Goal: Task Accomplishment & Management: Manage account settings

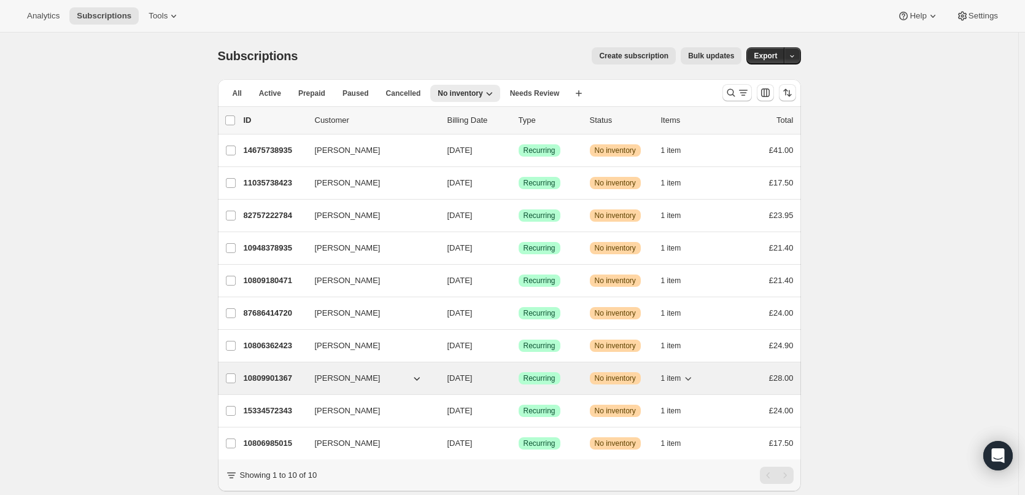
click at [360, 377] on span "[PERSON_NAME]" at bounding box center [348, 378] width 66 height 12
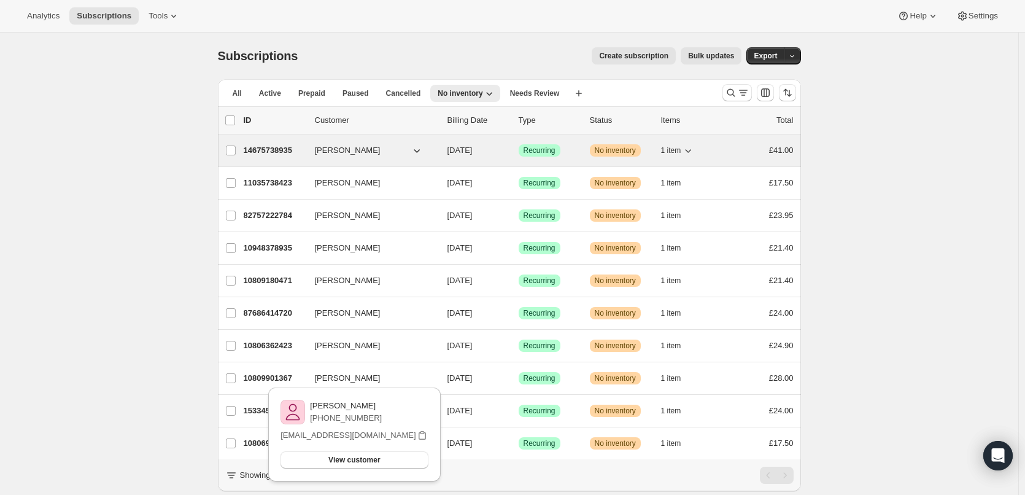
click at [279, 149] on p "14675738935" at bounding box center [274, 150] width 61 height 12
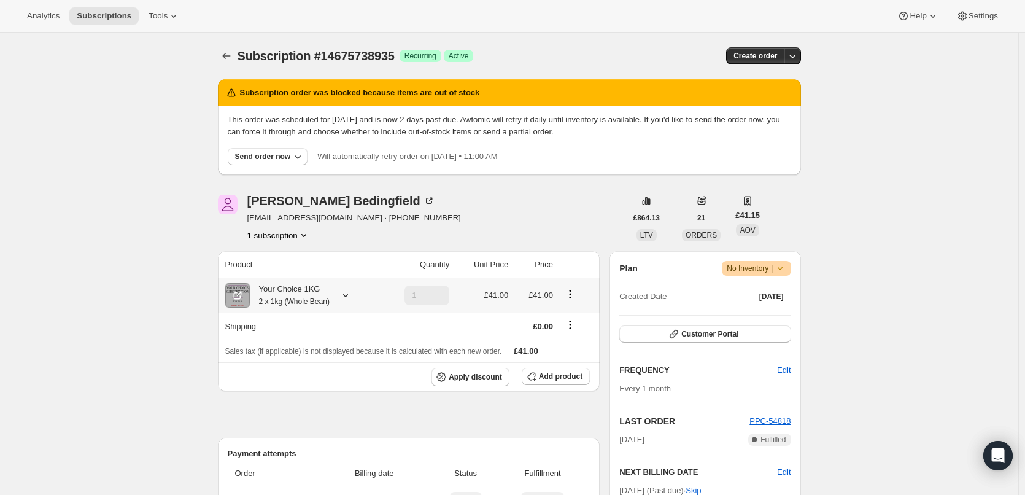
click at [290, 292] on div "Your Choice 1KG 2 x 1kg (Whole Bean)" at bounding box center [290, 295] width 80 height 25
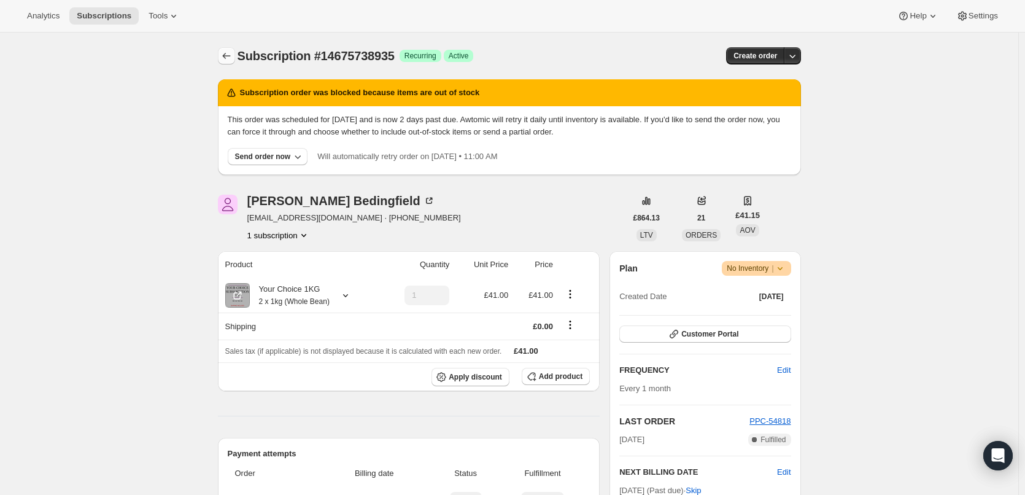
click at [232, 59] on icon "Subscriptions" at bounding box center [226, 56] width 12 height 12
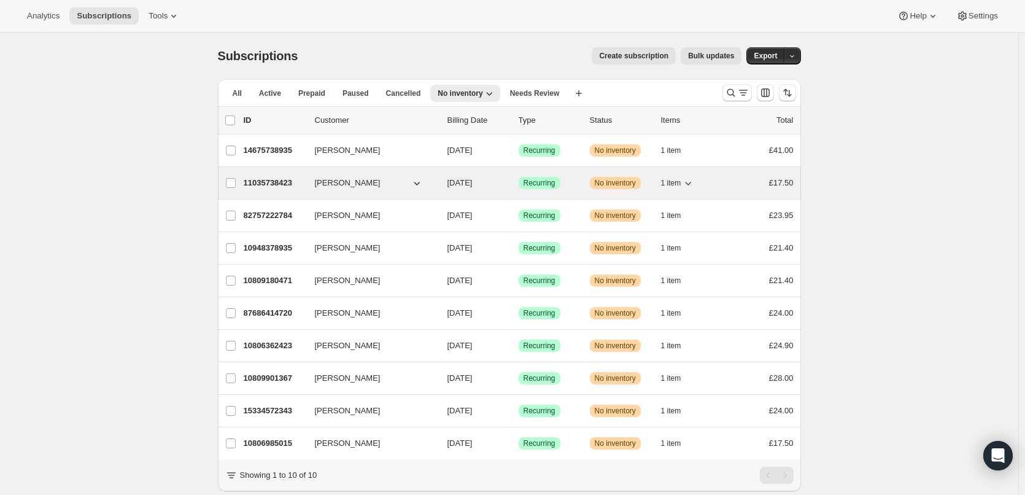
click at [273, 180] on p "11035738423" at bounding box center [274, 183] width 61 height 12
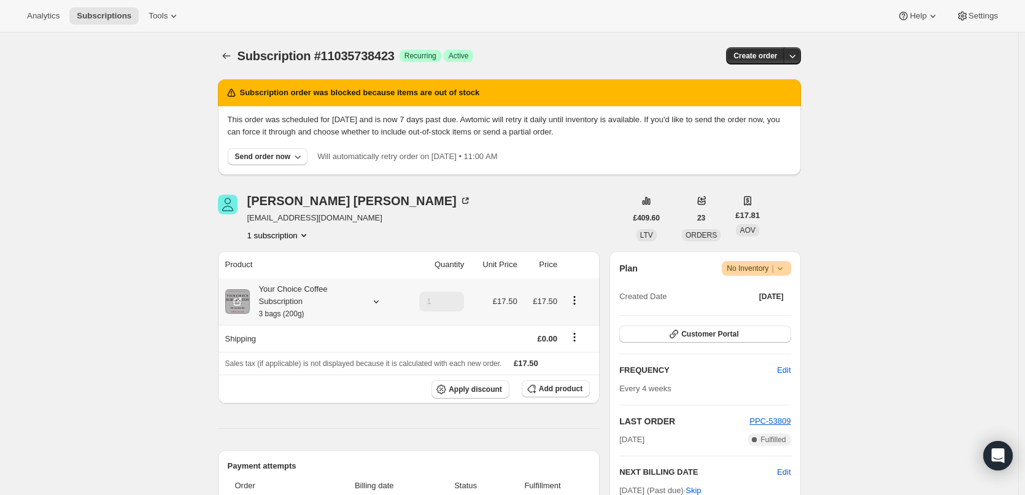
click at [293, 291] on div "Your Choice Coffee Subscription 3 bags (200g)" at bounding box center [305, 301] width 110 height 37
click at [230, 56] on icon "Subscriptions" at bounding box center [226, 56] width 12 height 12
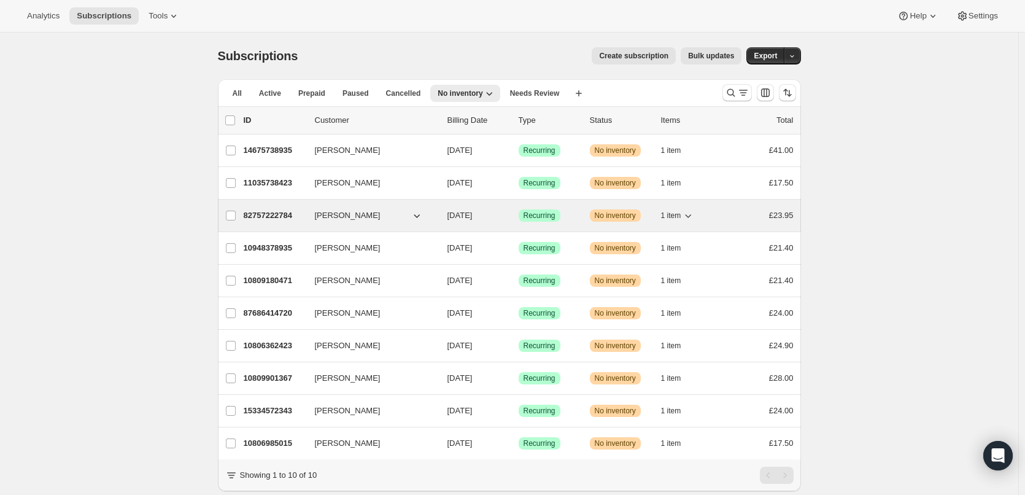
click at [262, 211] on p "82757222784" at bounding box center [274, 215] width 61 height 12
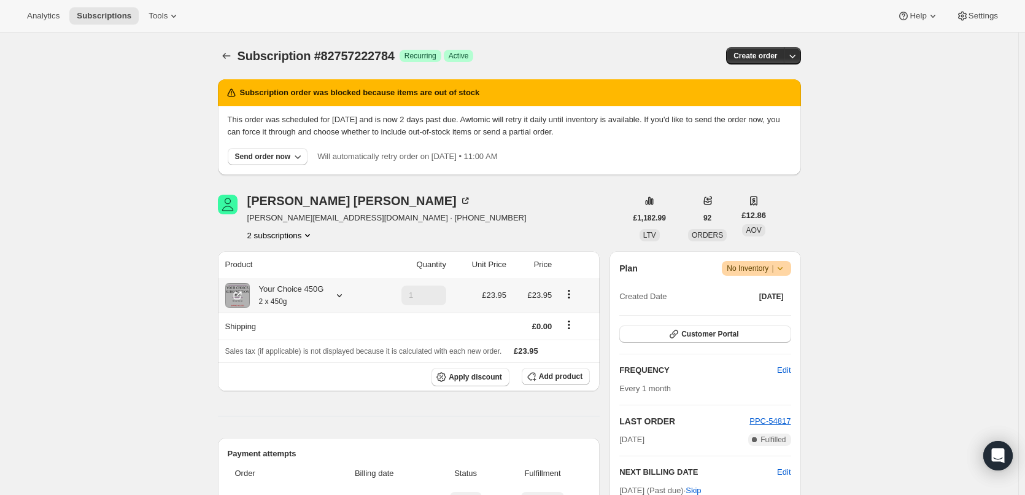
click at [303, 290] on div "Your Choice 450G 2 x 450g" at bounding box center [287, 295] width 74 height 25
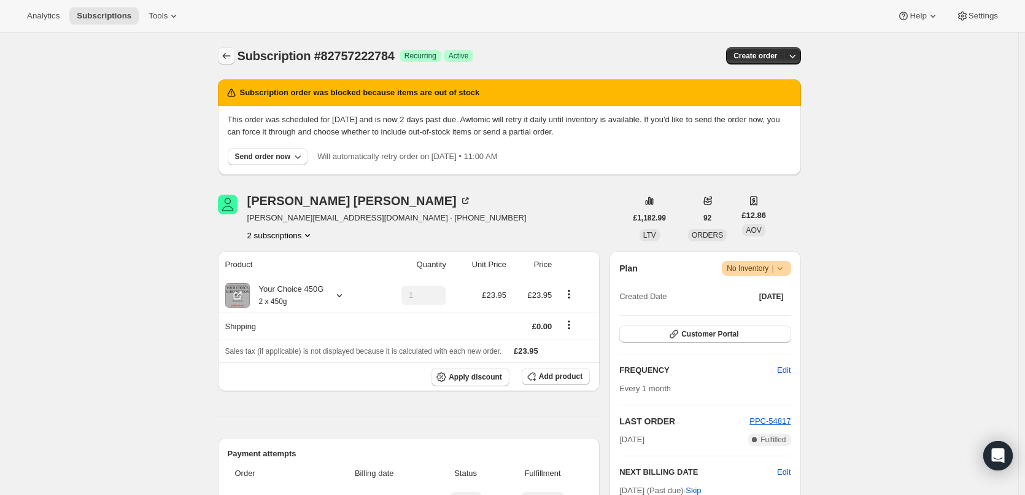
click at [229, 58] on icon "Subscriptions" at bounding box center [226, 56] width 12 height 12
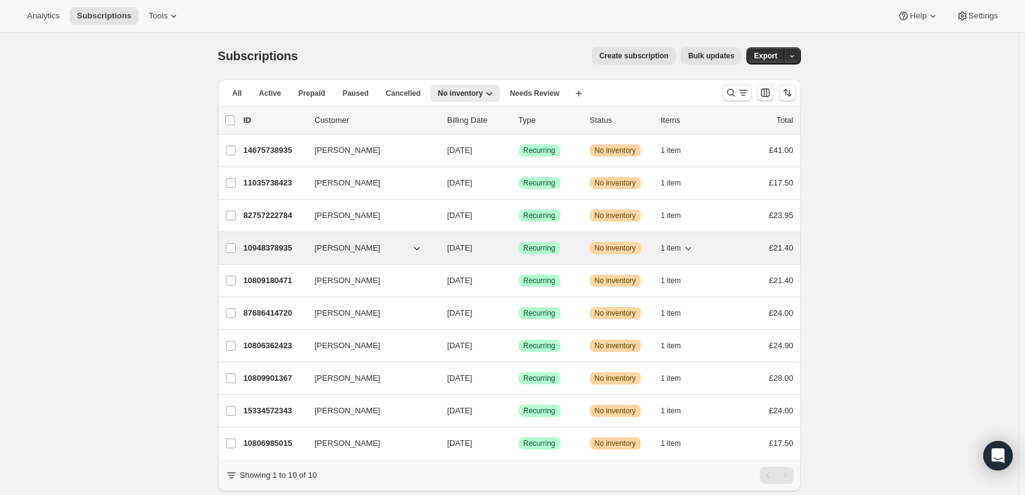
click at [275, 244] on p "10948378935" at bounding box center [274, 248] width 61 height 12
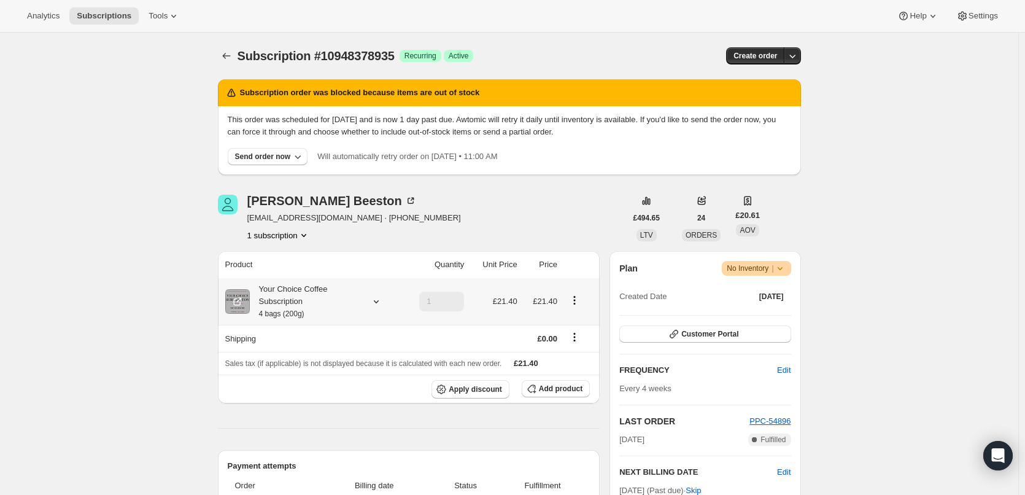
click at [299, 292] on div "Your Choice Coffee Subscription 4 bags (200g)" at bounding box center [305, 301] width 110 height 37
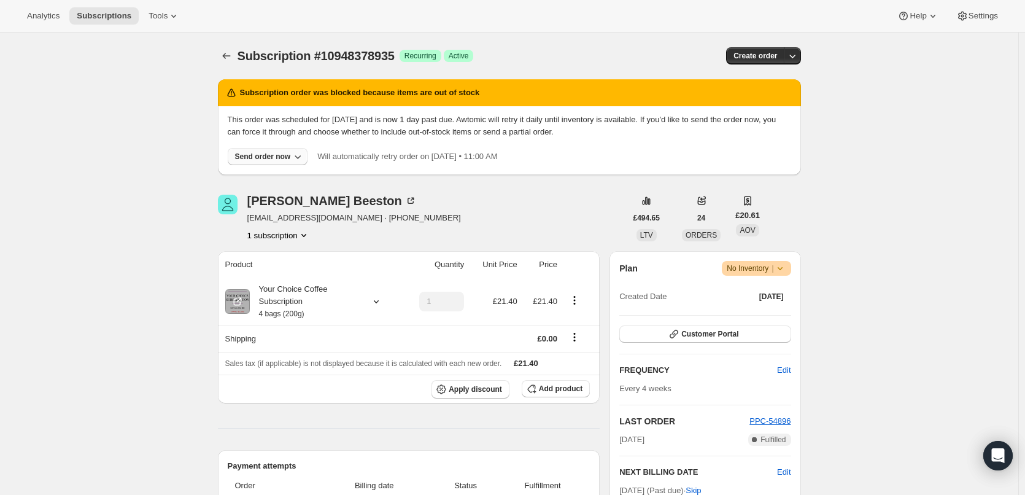
click at [296, 155] on icon "button" at bounding box center [298, 156] width 12 height 12
click at [301, 302] on div "Your Choice Coffee Subscription 4 bags (200g)" at bounding box center [305, 301] width 110 height 37
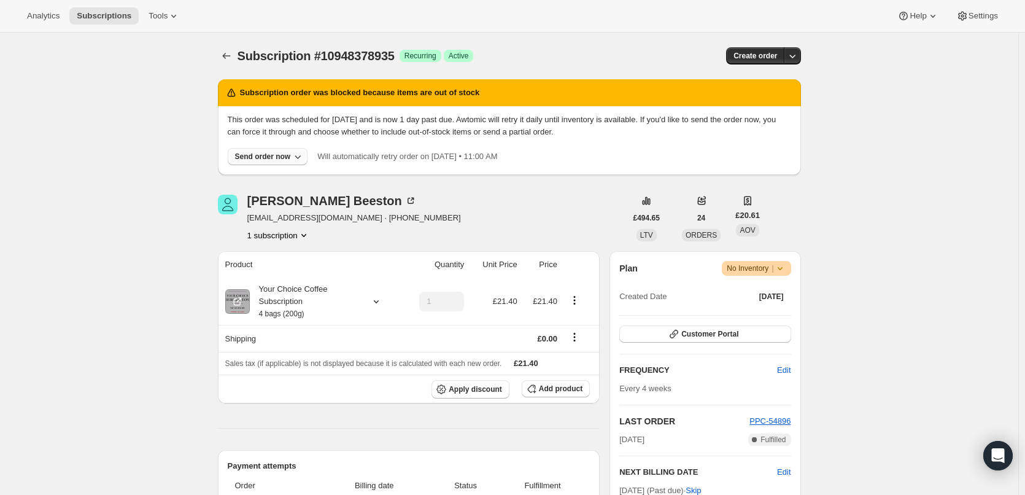
click at [286, 156] on div "Send order now" at bounding box center [263, 157] width 56 height 10
click at [273, 179] on span "Include sold-out items" at bounding box center [242, 181] width 77 height 9
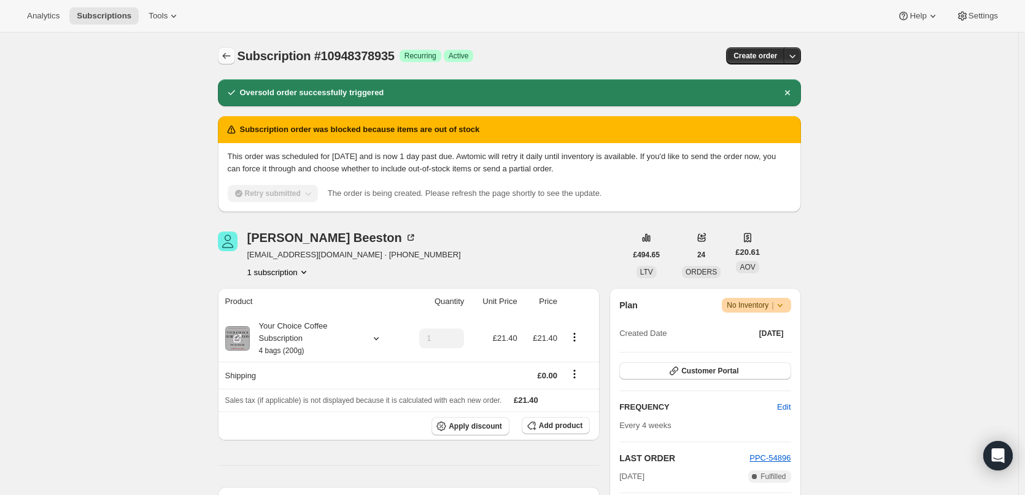
click at [226, 60] on icon "Subscriptions" at bounding box center [226, 56] width 12 height 12
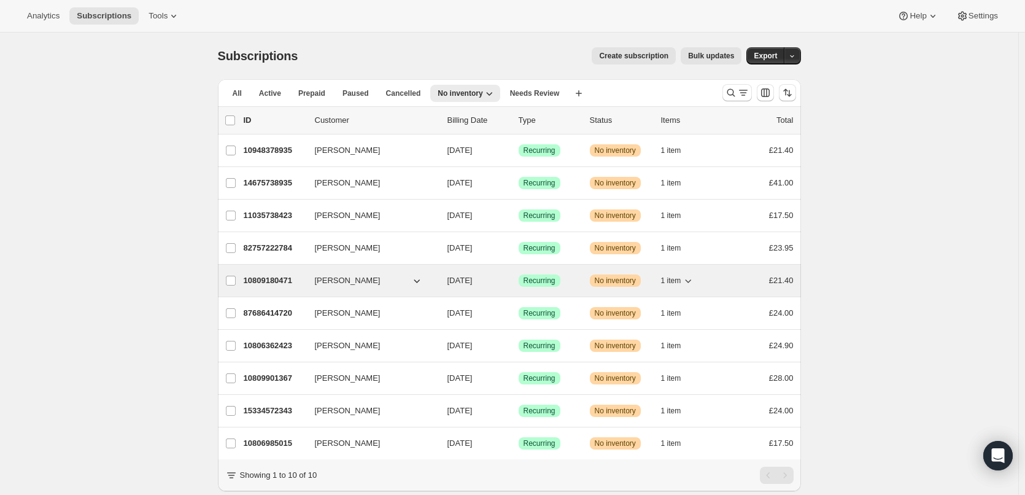
click at [260, 277] on p "10809180471" at bounding box center [274, 280] width 61 height 12
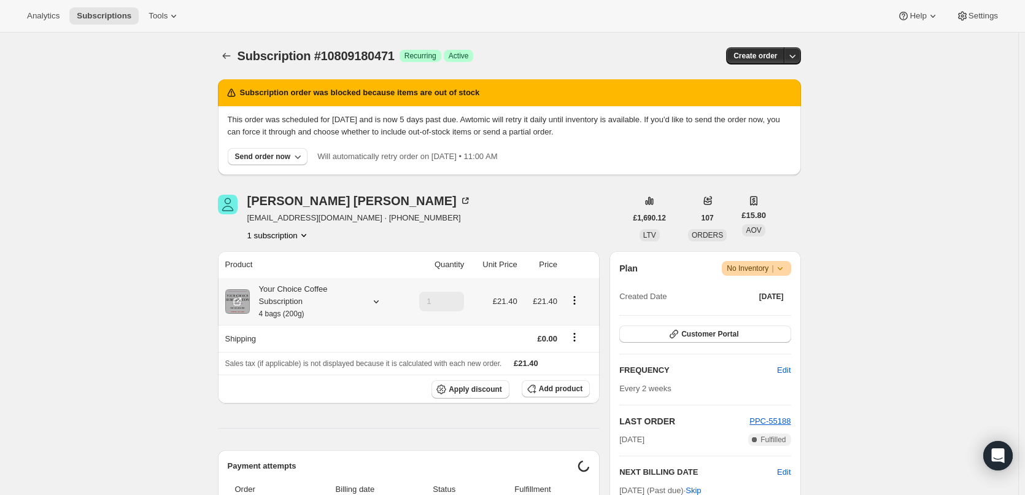
click at [278, 305] on div "Your Choice Coffee Subscription 4 bags (200g)" at bounding box center [305, 301] width 110 height 37
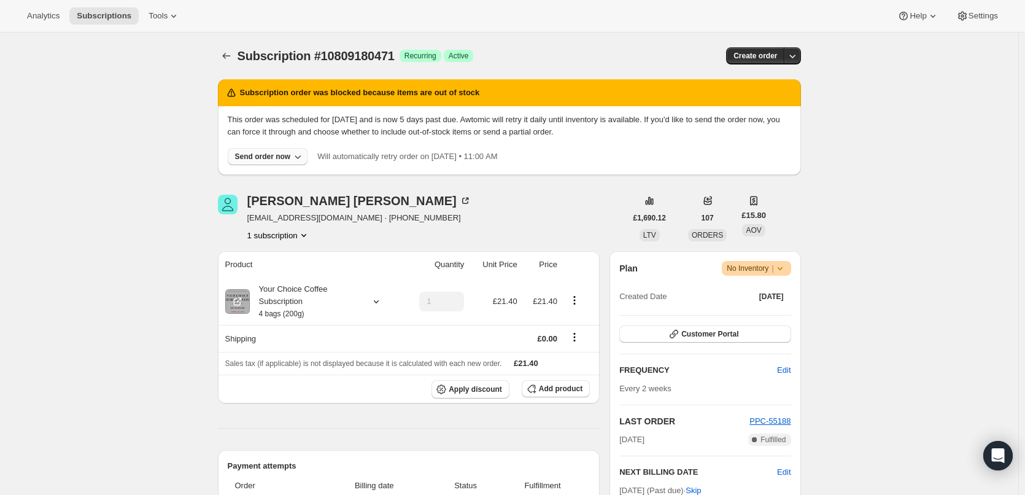
click at [279, 159] on div "Send order now" at bounding box center [263, 157] width 56 height 10
click at [273, 179] on span "Include sold-out items" at bounding box center [242, 181] width 77 height 9
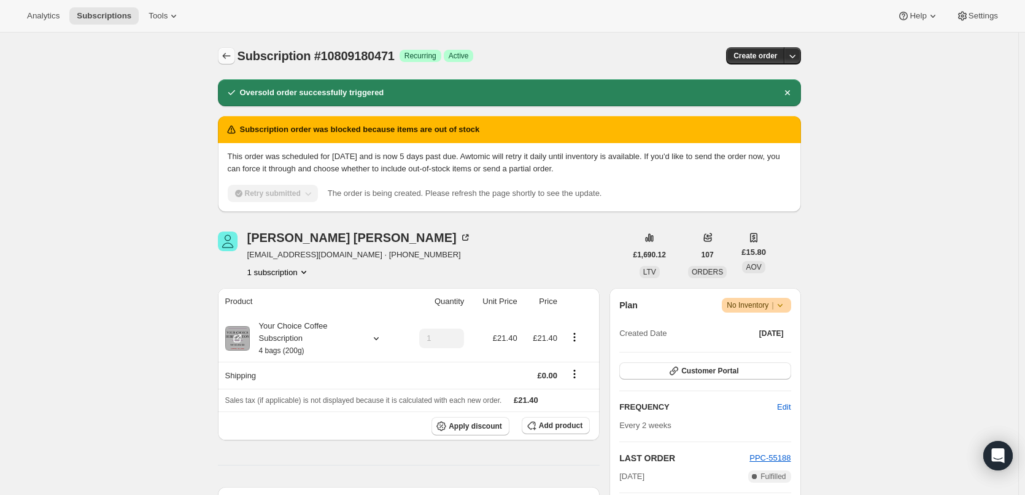
click at [226, 60] on icon "Subscriptions" at bounding box center [226, 56] width 12 height 12
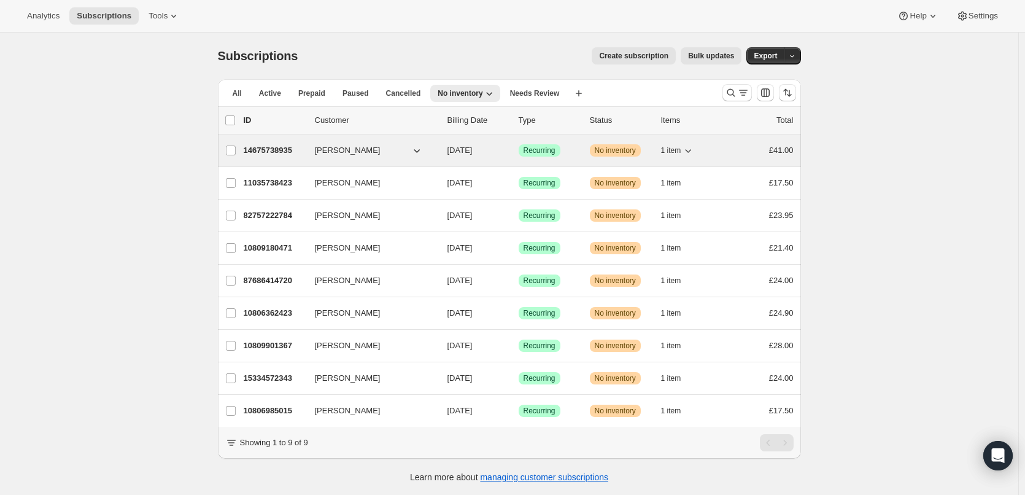
click at [272, 153] on p "14675738935" at bounding box center [274, 150] width 61 height 12
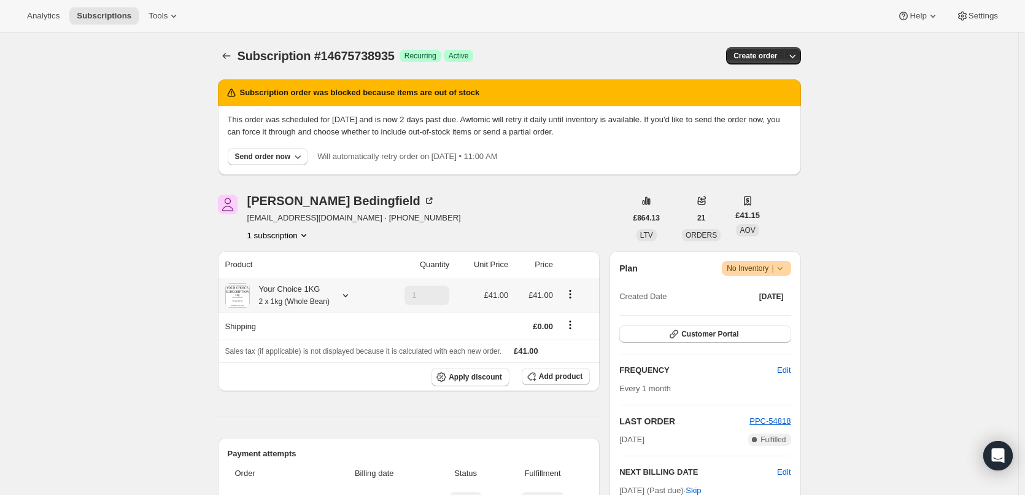
click at [287, 293] on div "Your Choice 1KG 2 x 1kg (Whole Bean)" at bounding box center [290, 295] width 80 height 25
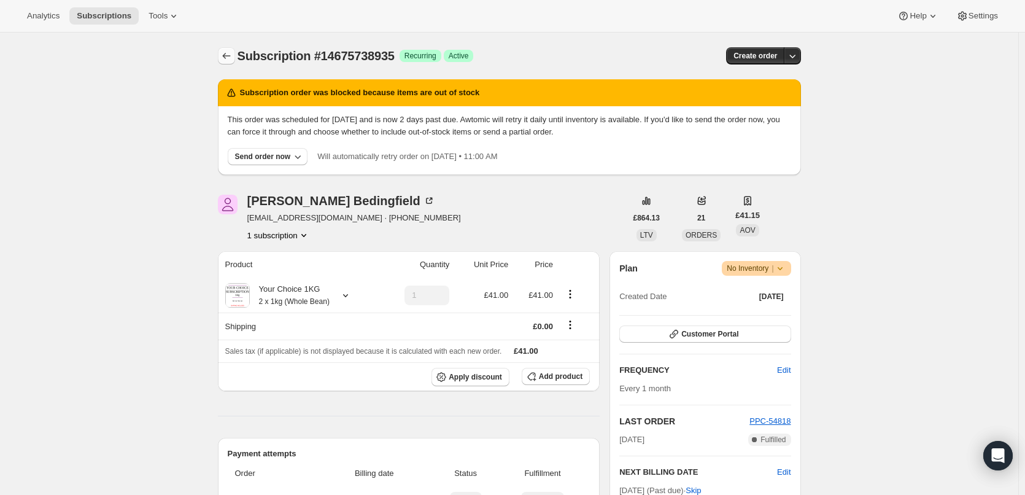
click at [232, 54] on icon "Subscriptions" at bounding box center [226, 56] width 12 height 12
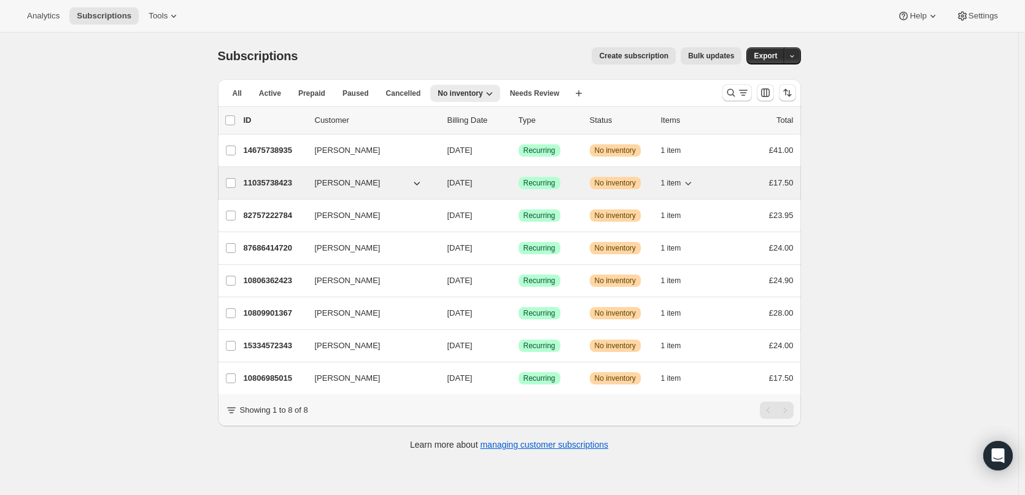
click at [277, 184] on p "11035738423" at bounding box center [274, 183] width 61 height 12
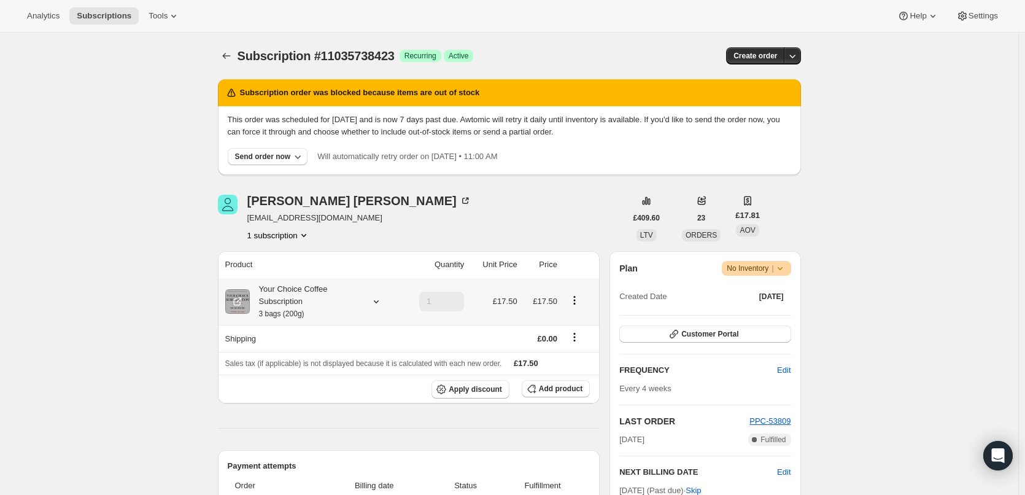
click at [259, 287] on div "Your Choice Coffee Subscription 3 bags (200g)" at bounding box center [305, 301] width 110 height 37
drag, startPoint x: 177, startPoint y: 263, endPoint x: 214, endPoint y: 172, distance: 98.0
click at [231, 58] on icon "Subscriptions" at bounding box center [226, 56] width 12 height 12
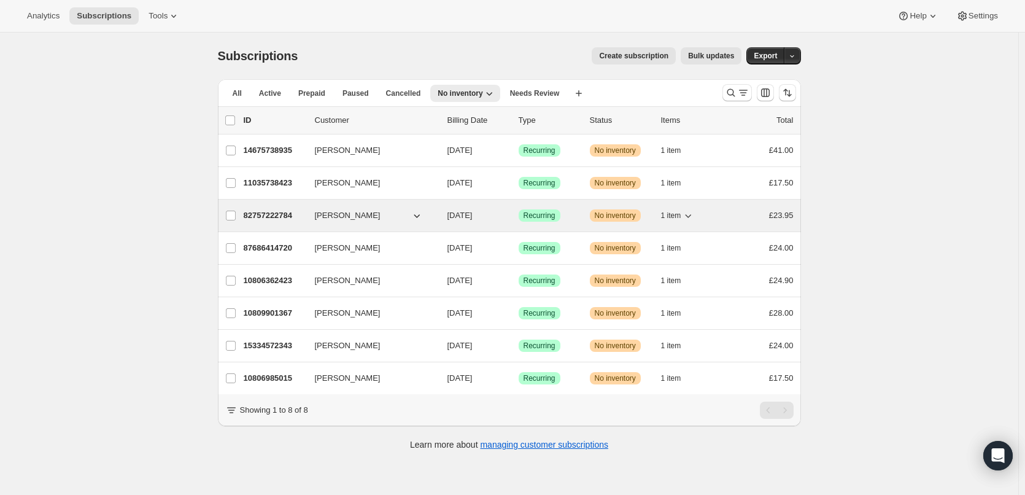
click at [265, 215] on p "82757222784" at bounding box center [274, 215] width 61 height 12
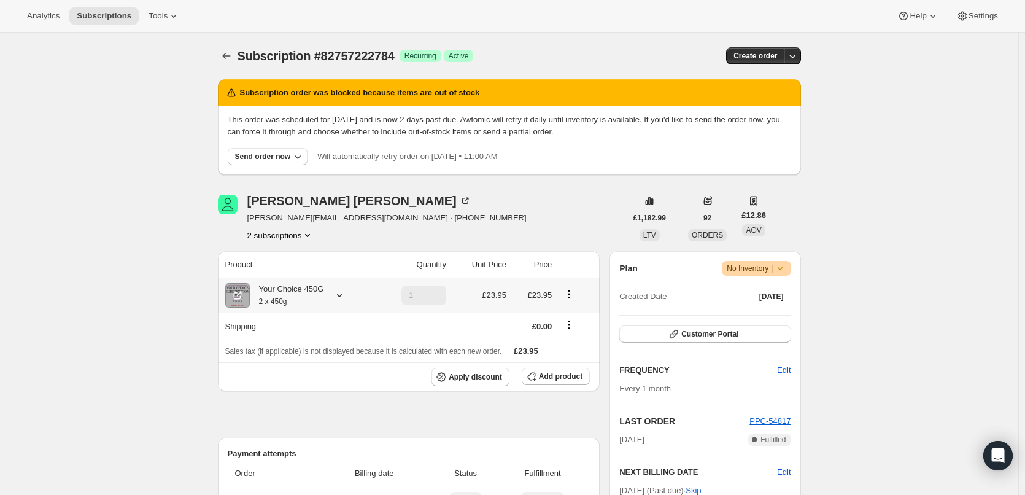
click at [263, 289] on div "Your Choice 450G 2 x 450g" at bounding box center [287, 295] width 74 height 25
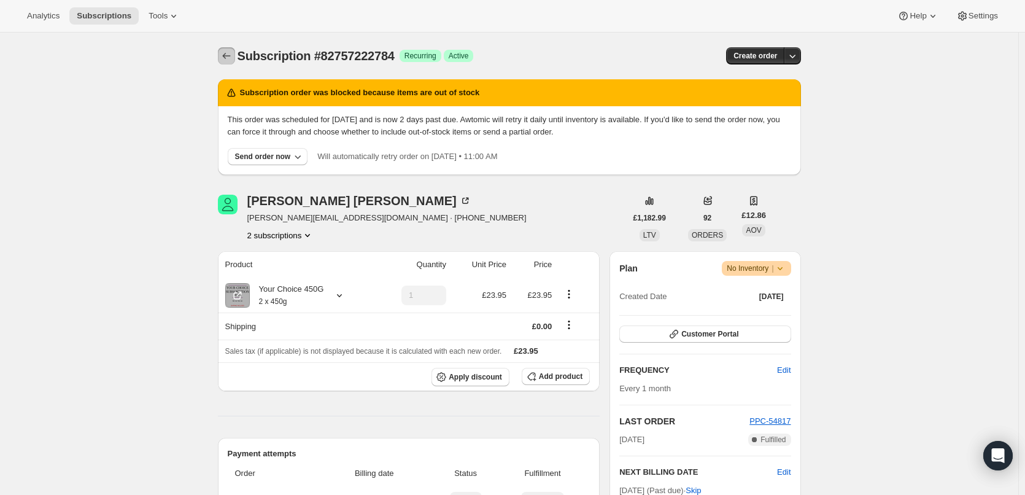
click at [233, 52] on icon "Subscriptions" at bounding box center [226, 56] width 12 height 12
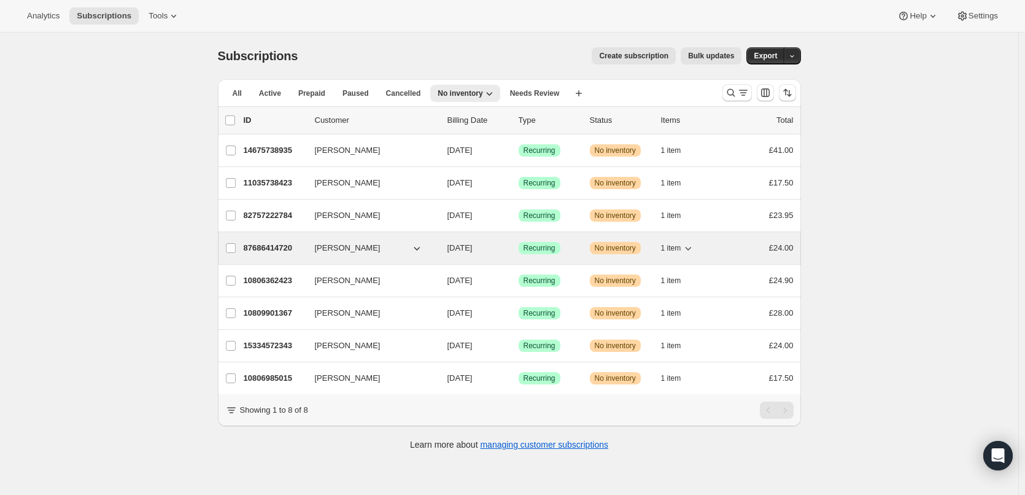
click at [280, 247] on p "87686414720" at bounding box center [274, 248] width 61 height 12
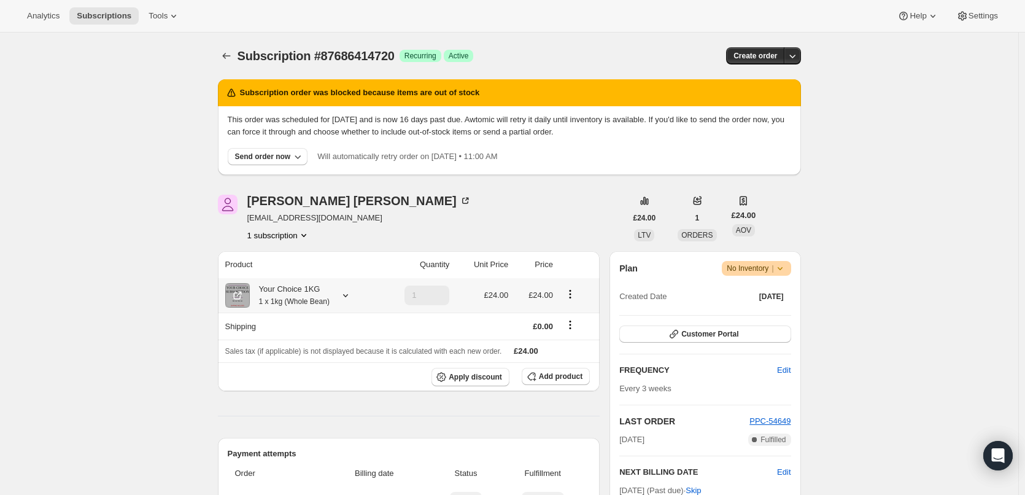
click at [285, 295] on div "Your Choice 1KG 1 x 1kg (Whole Bean)" at bounding box center [290, 295] width 80 height 25
click at [231, 58] on icon "Subscriptions" at bounding box center [226, 56] width 12 height 12
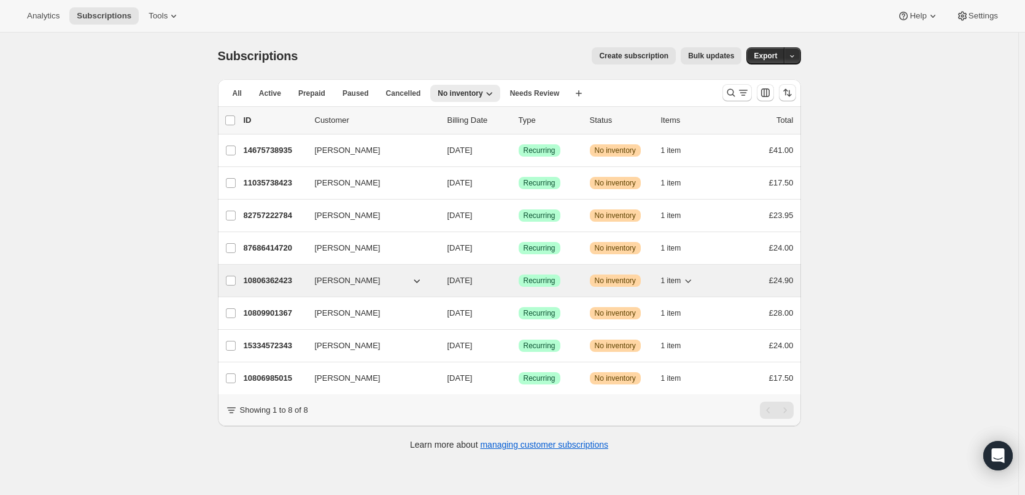
click at [275, 282] on p "10806362423" at bounding box center [274, 280] width 61 height 12
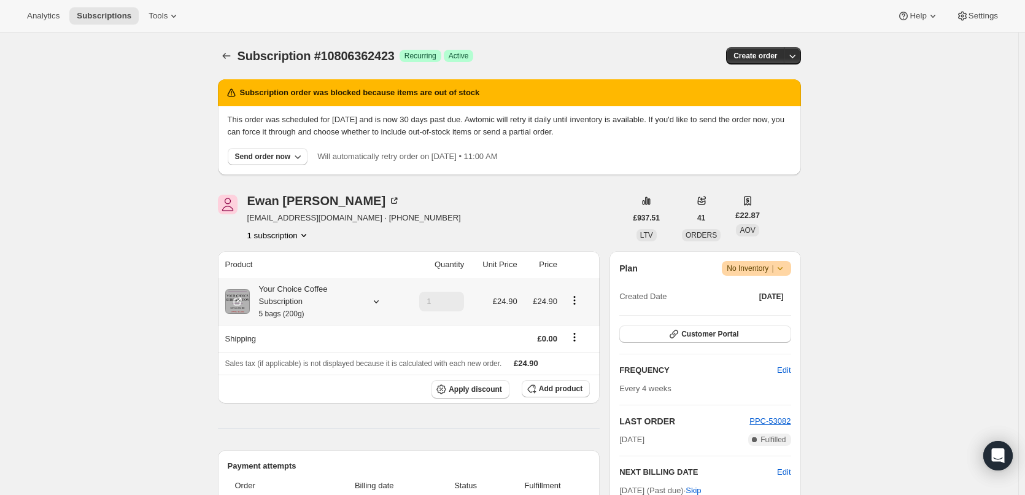
click at [275, 298] on div "Your Choice Coffee Subscription 5 bags (200g)" at bounding box center [305, 301] width 110 height 37
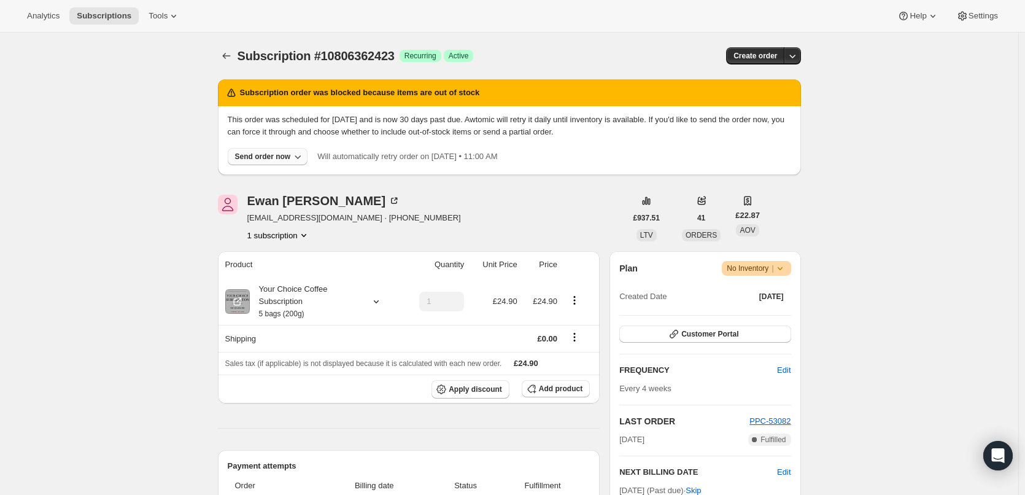
click at [300, 156] on icon "button" at bounding box center [298, 156] width 12 height 12
click at [228, 59] on icon "Subscriptions" at bounding box center [226, 56] width 12 height 12
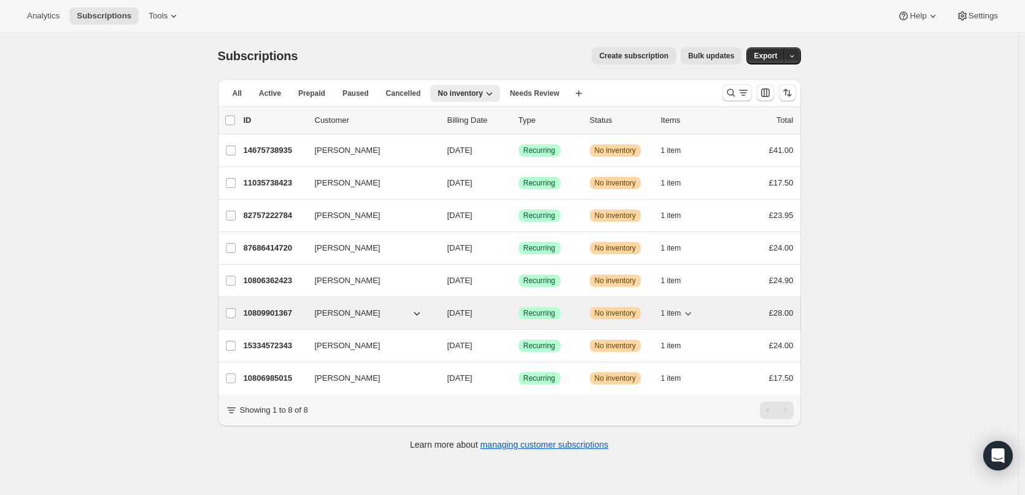
click at [272, 311] on p "10809901367" at bounding box center [274, 313] width 61 height 12
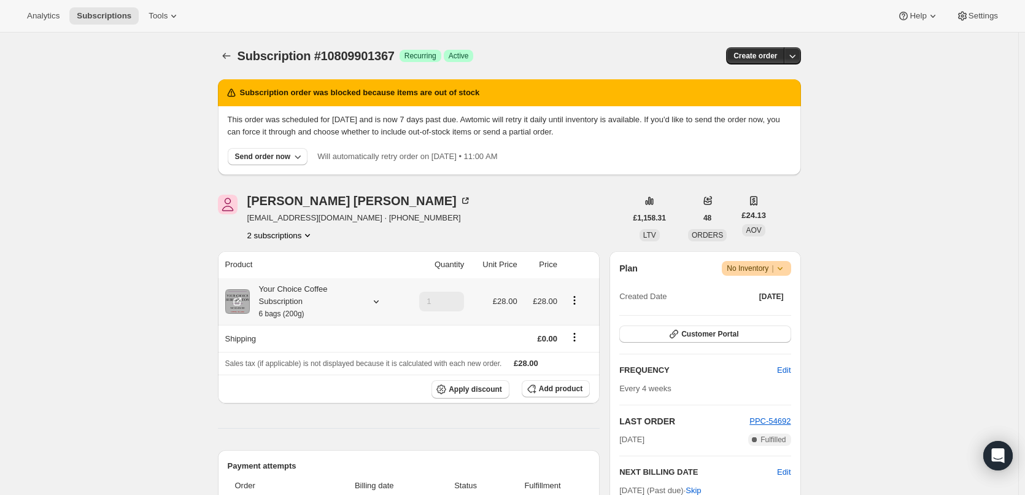
click at [274, 292] on div "Your Choice Coffee Subscription 6 bags (200g)" at bounding box center [305, 301] width 110 height 37
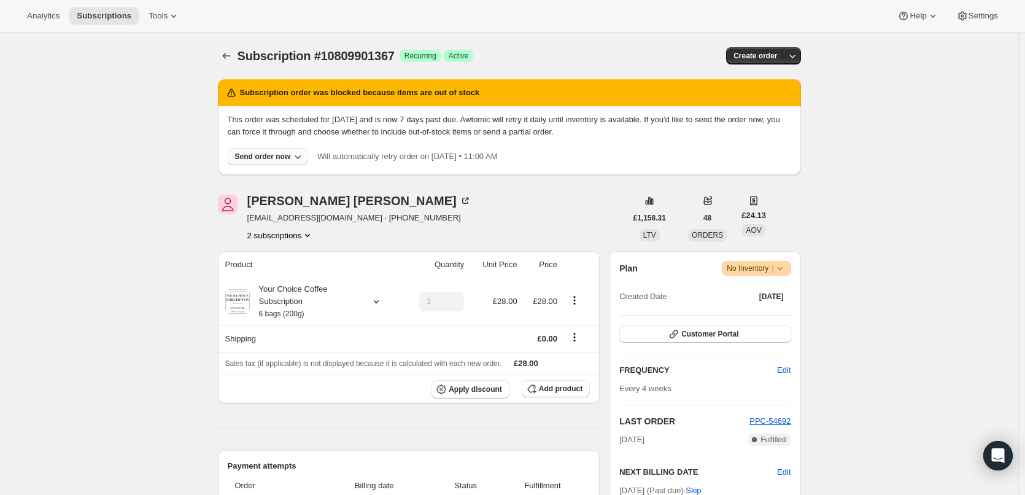
click at [258, 158] on div "Send order now" at bounding box center [263, 157] width 56 height 10
click at [261, 177] on span "Include sold-out items" at bounding box center [242, 181] width 77 height 9
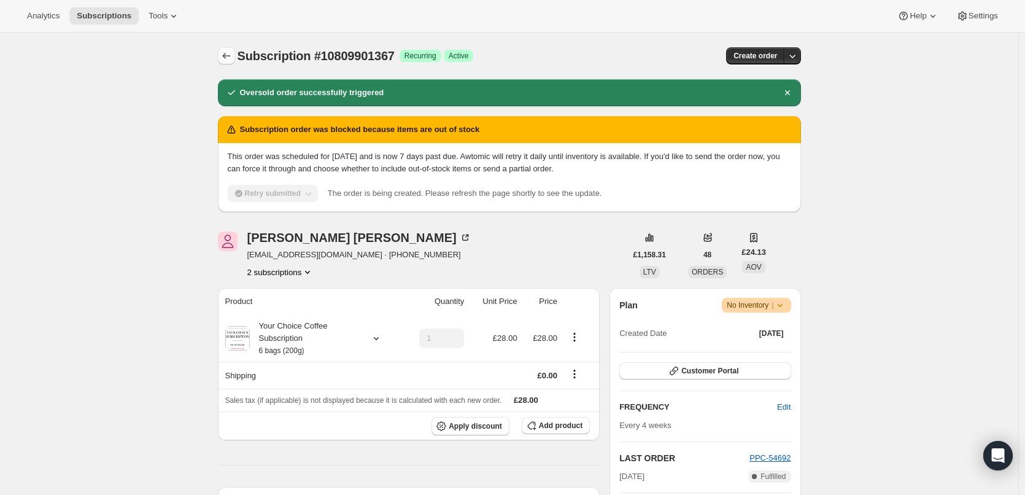
click at [228, 58] on icon "Subscriptions" at bounding box center [226, 56] width 12 height 12
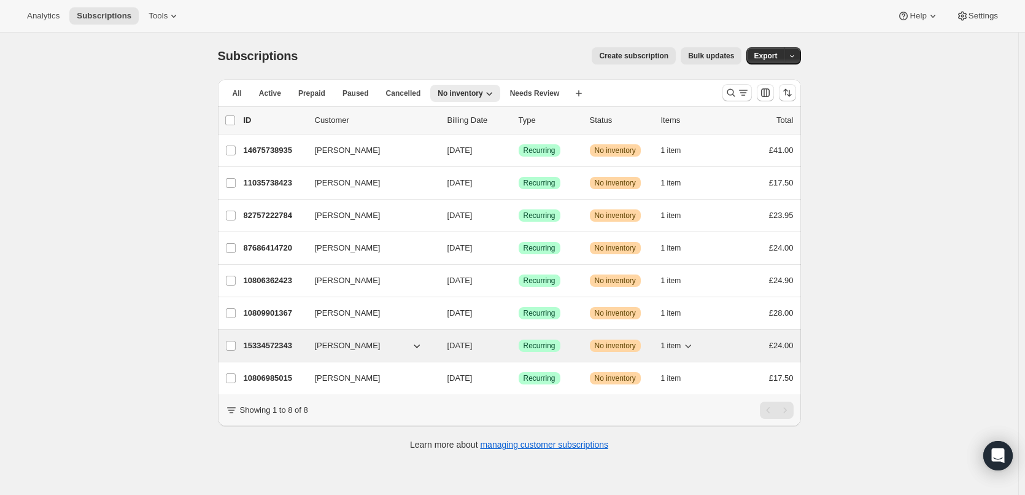
click at [272, 346] on p "15334572343" at bounding box center [274, 345] width 61 height 12
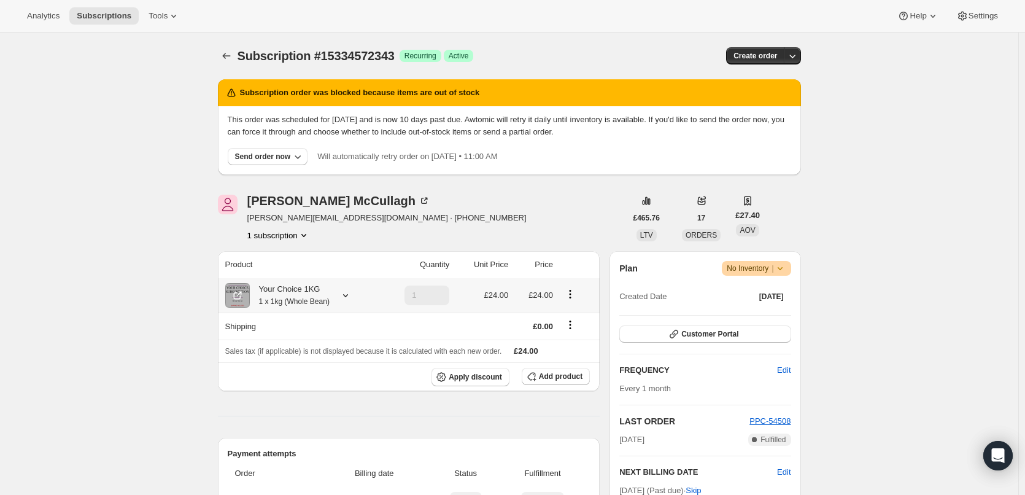
click at [276, 288] on div "Your Choice 1KG 1 x 1kg (Whole Bean)" at bounding box center [290, 295] width 80 height 25
click at [228, 60] on icon "Subscriptions" at bounding box center [226, 56] width 12 height 12
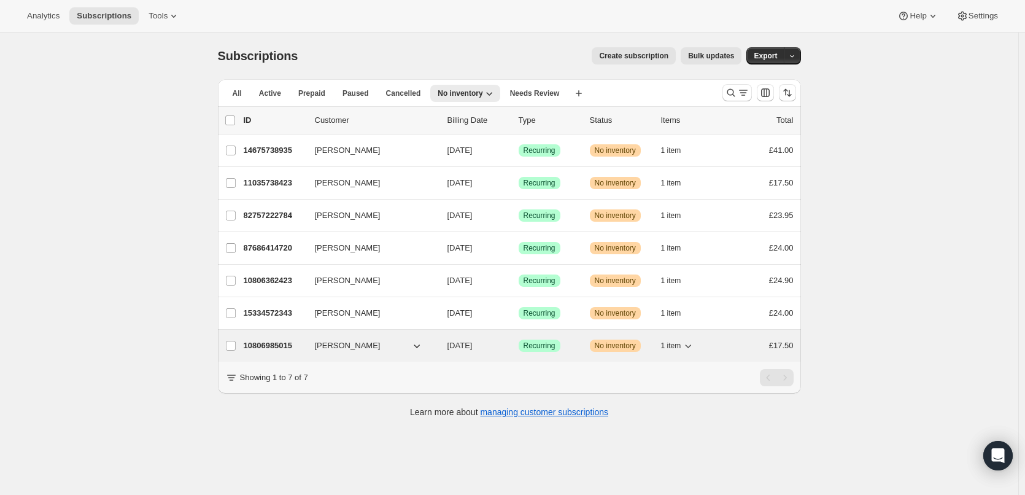
click at [284, 337] on div "10806985015 [PERSON_NAME] [DATE] Success Recurring Warning No inventory 1 item …" at bounding box center [519, 345] width 550 height 17
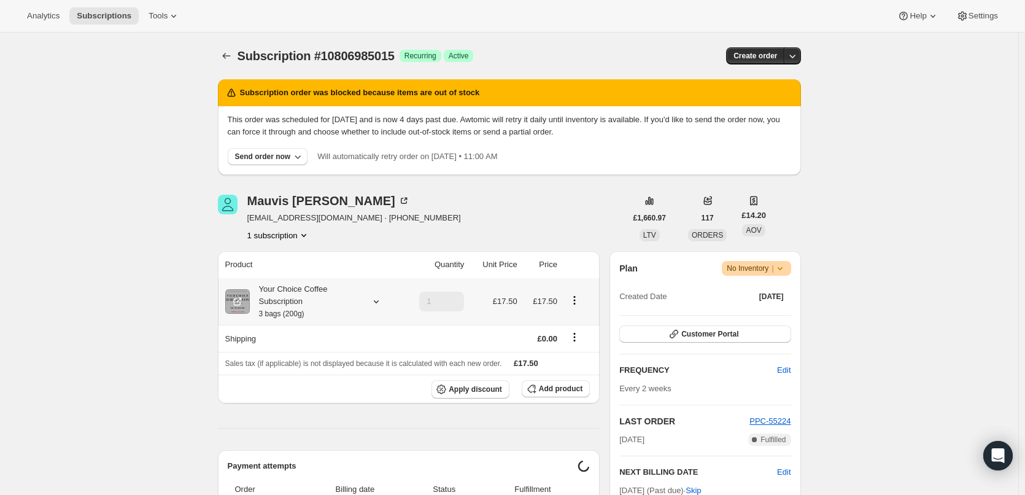
click at [281, 291] on div "Your Choice Coffee Subscription 3 bags (200g)" at bounding box center [305, 301] width 110 height 37
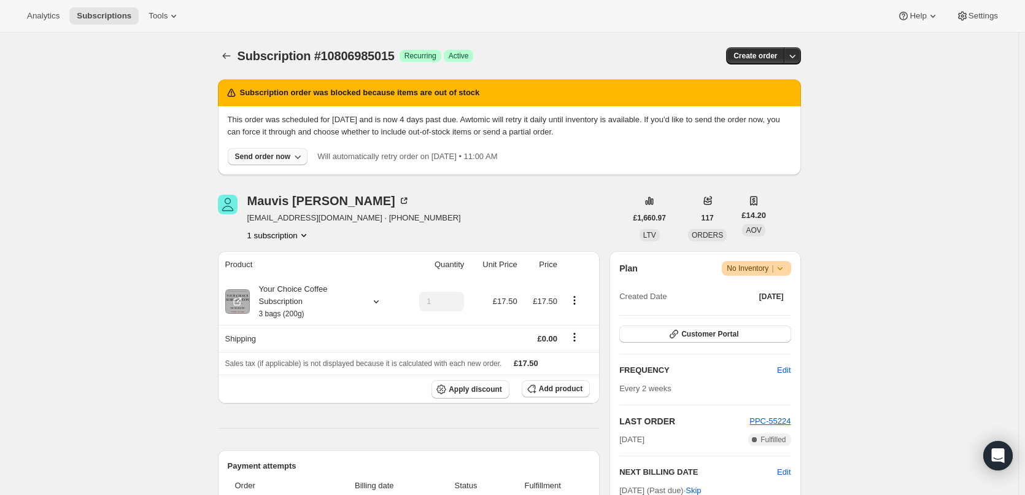
click at [265, 157] on div "Send order now" at bounding box center [263, 157] width 56 height 10
click at [268, 177] on span "Include sold-out items" at bounding box center [242, 181] width 77 height 9
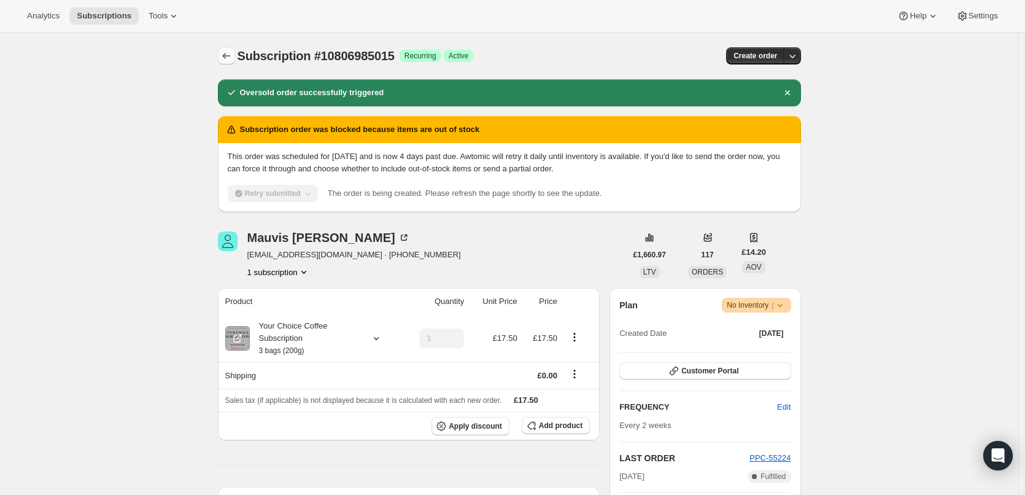
click at [230, 57] on icon "Subscriptions" at bounding box center [226, 56] width 12 height 12
